Goal: Task Accomplishment & Management: Complete application form

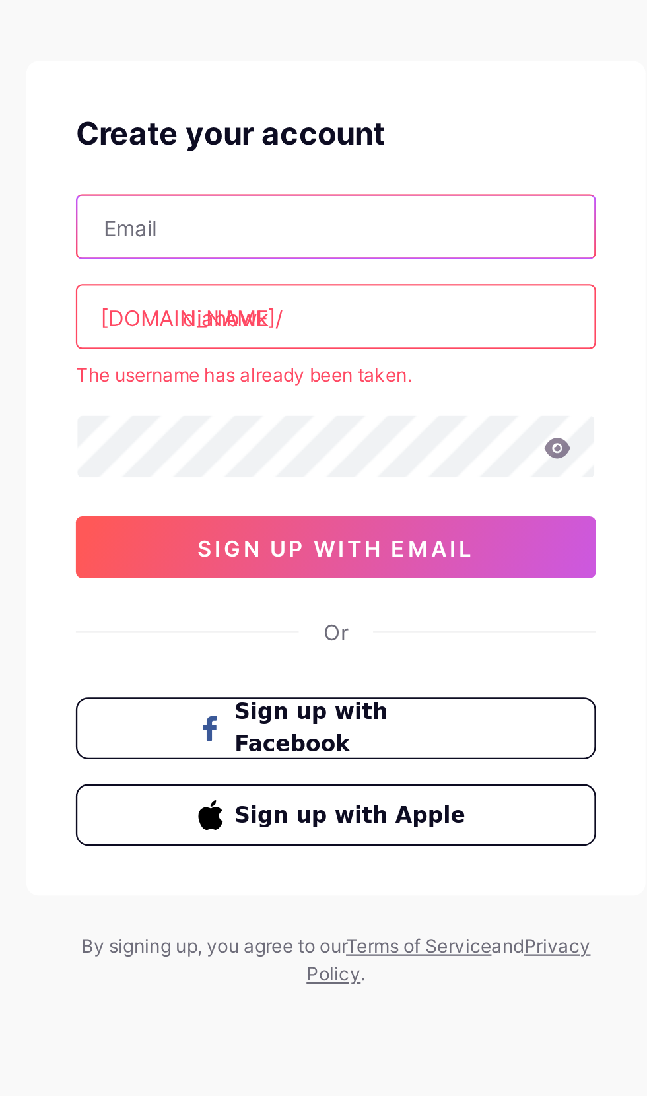
click at [359, 155] on input "text" at bounding box center [323, 155] width 221 height 26
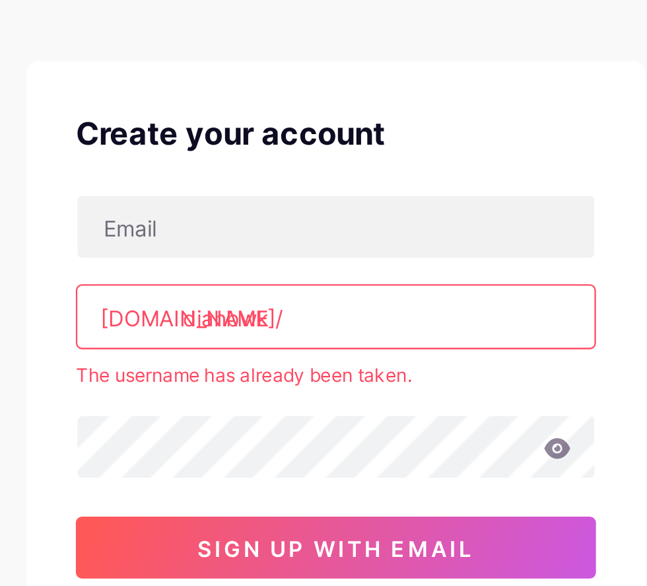
click at [334, 192] on input "diahbwk" at bounding box center [323, 193] width 221 height 26
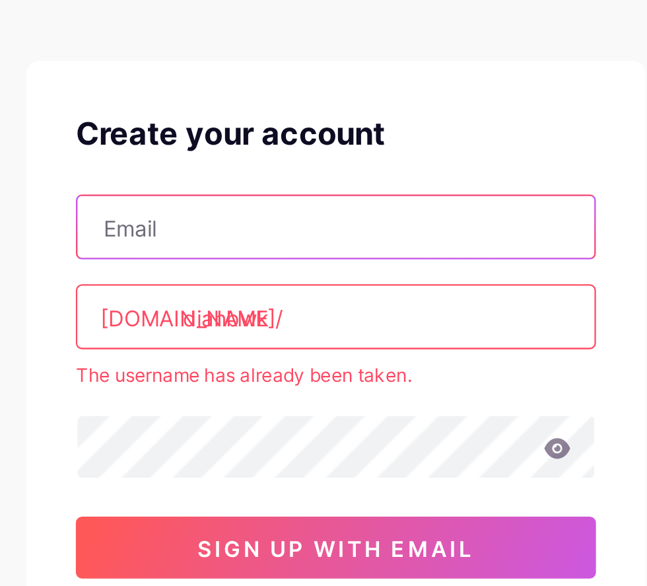
click at [330, 154] on input "text" at bounding box center [323, 155] width 221 height 26
click at [369, 156] on input "text" at bounding box center [323, 155] width 221 height 26
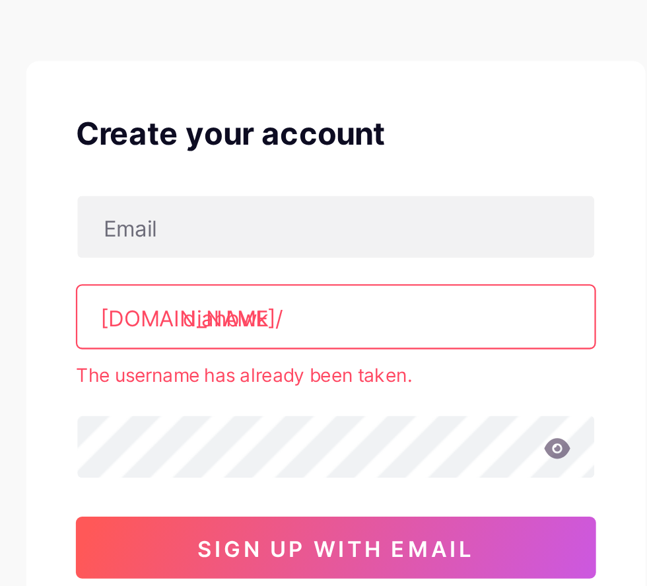
click at [367, 205] on input "diahbwk" at bounding box center [323, 193] width 221 height 26
click at [371, 189] on input "diahbwk" at bounding box center [323, 193] width 221 height 26
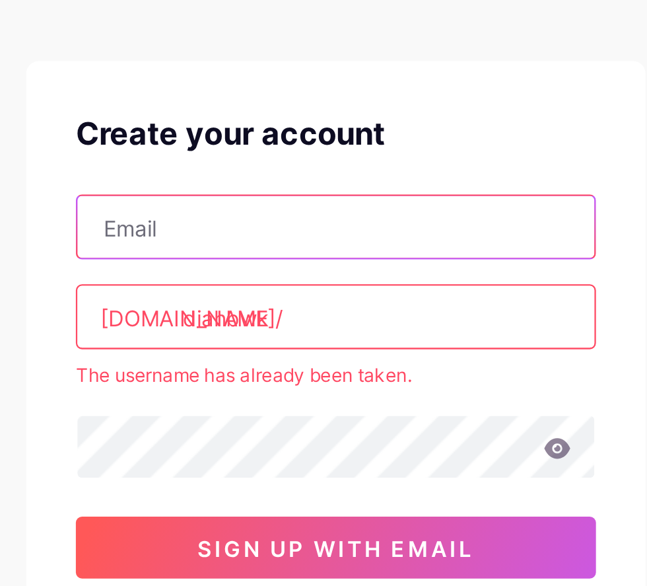
click at [384, 153] on input "text" at bounding box center [323, 155] width 221 height 26
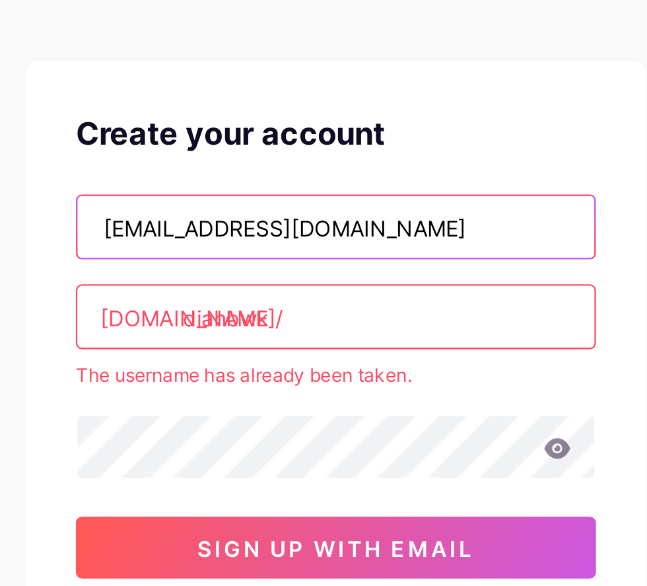
type input "[EMAIL_ADDRESS][DOMAIN_NAME]"
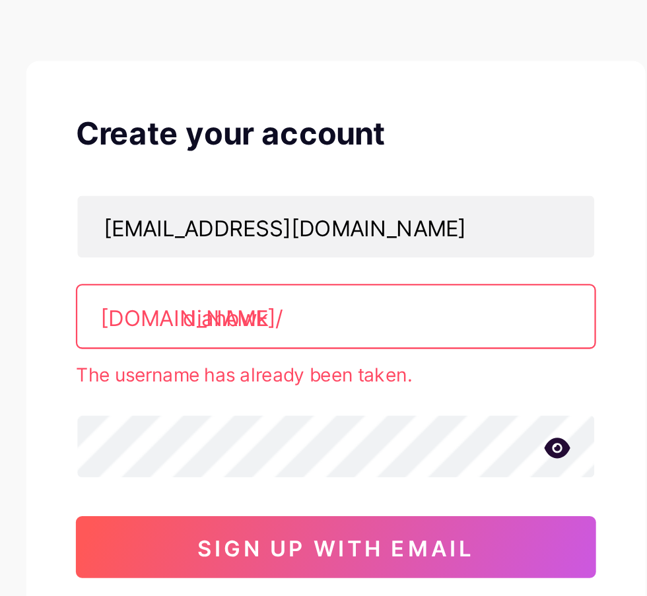
click at [326, 190] on input "diahbwk" at bounding box center [323, 193] width 221 height 26
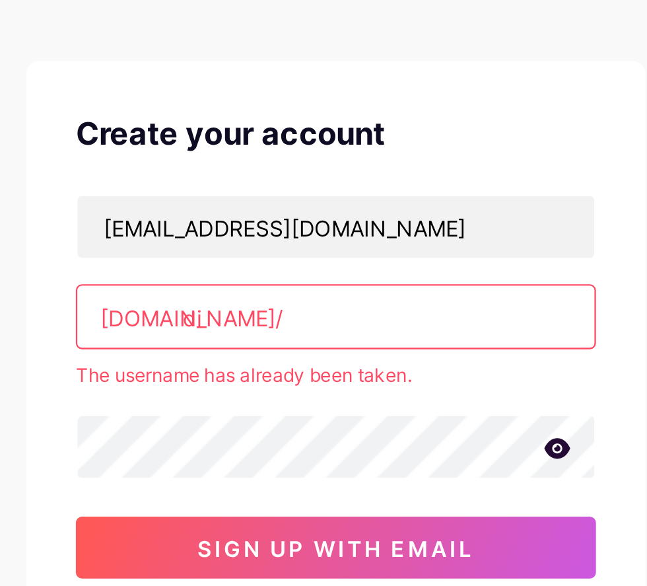
type input "d"
type input "diahbwk"
click at [401, 299] on button "sign up with email" at bounding box center [324, 292] width 222 height 26
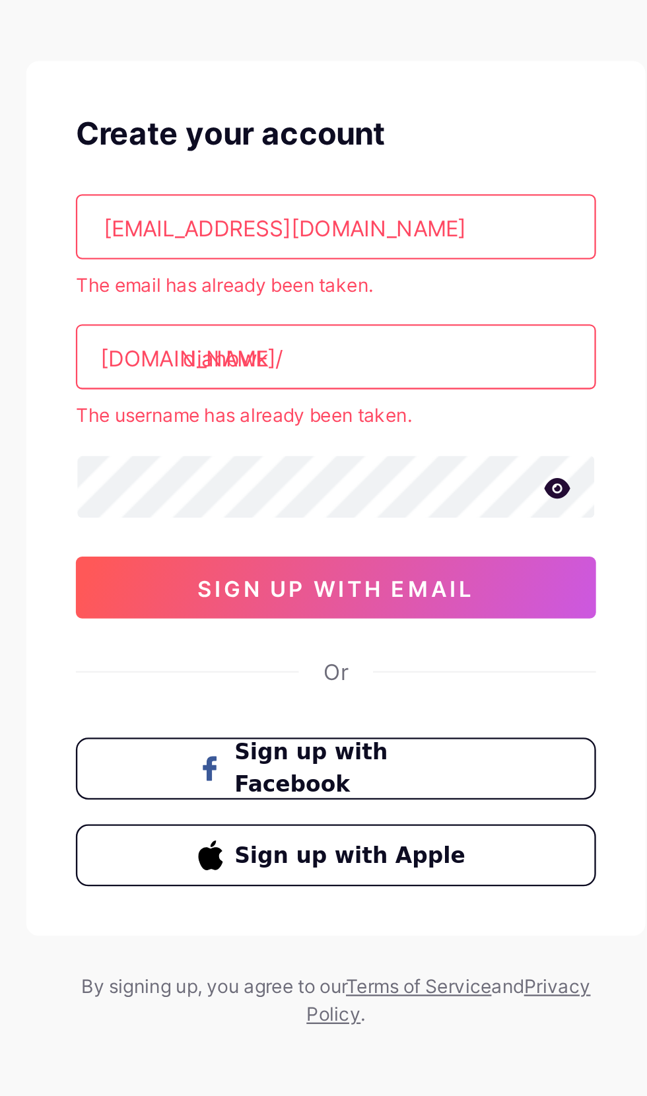
click at [406, 316] on button "sign up with email" at bounding box center [324, 309] width 222 height 26
